Goal: Task Accomplishment & Management: Use online tool/utility

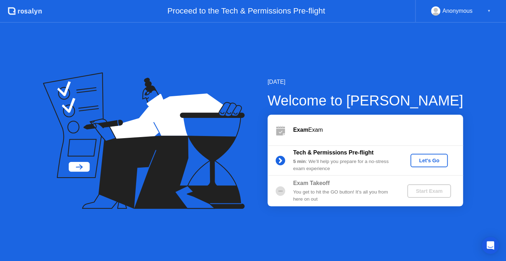
click at [422, 163] on div "Let's Go" at bounding box center [429, 161] width 32 height 6
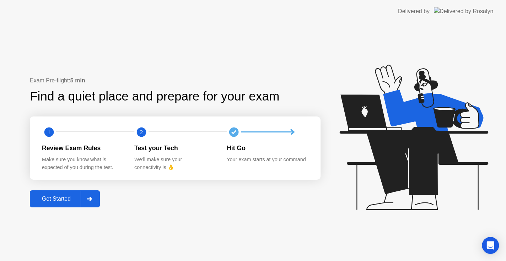
click at [63, 202] on div "Get Started" at bounding box center [56, 199] width 49 height 6
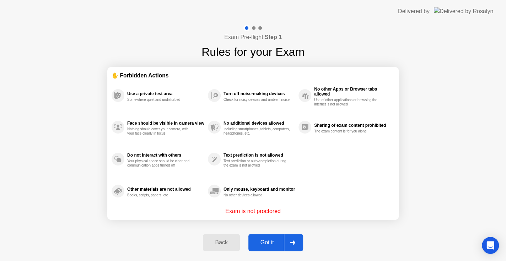
click at [269, 244] on div "Got it" at bounding box center [266, 242] width 33 height 6
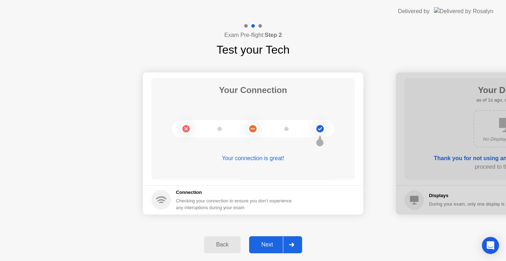
click at [266, 247] on div "Next" at bounding box center [267, 245] width 32 height 6
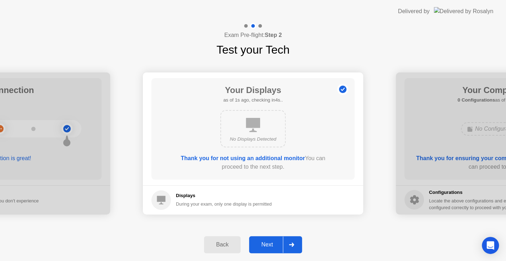
click at [269, 244] on div "Next" at bounding box center [267, 245] width 32 height 6
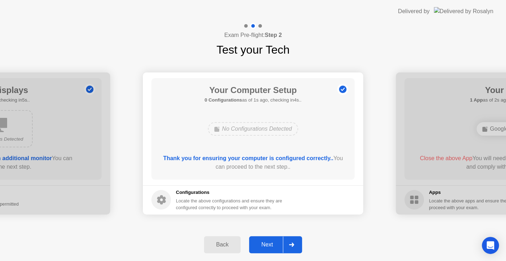
click at [269, 244] on div "Next" at bounding box center [267, 245] width 32 height 6
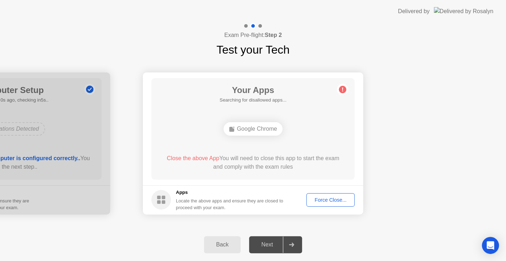
click at [318, 202] on div "Force Close..." at bounding box center [330, 200] width 43 height 6
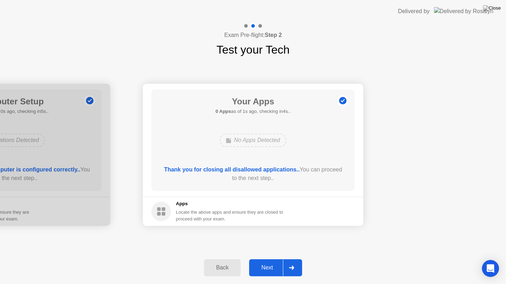
click at [264, 261] on div "Next" at bounding box center [267, 268] width 32 height 6
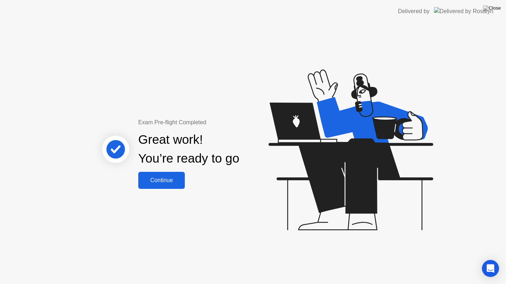
click at [177, 180] on div "Continue" at bounding box center [161, 180] width 42 height 6
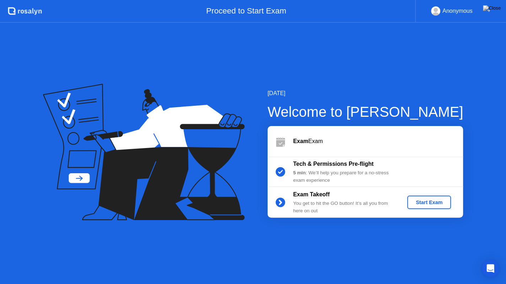
click at [425, 205] on div "Start Exam" at bounding box center [429, 203] width 38 height 6
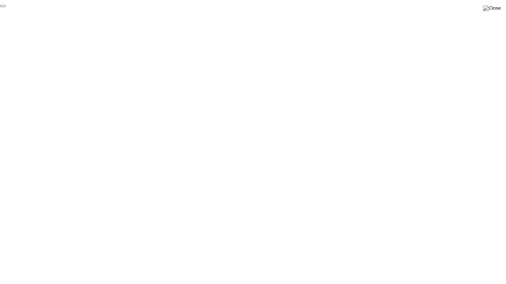
click div "End Proctoring Session"
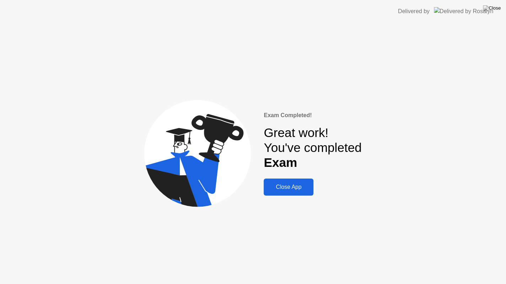
click at [293, 190] on div "Close App" at bounding box center [288, 187] width 45 height 6
